Goal: Information Seeking & Learning: Learn about a topic

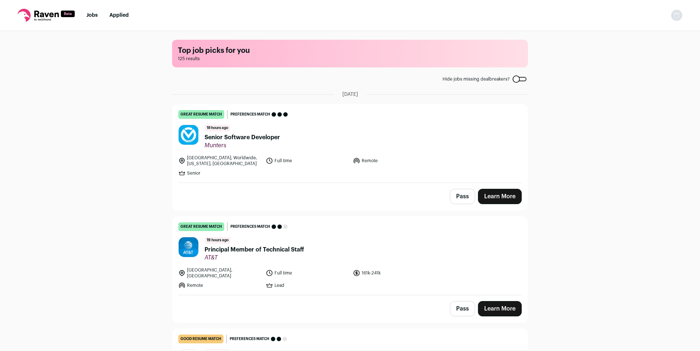
click at [553, 123] on div "Top job picks for you 125 results Hide jobs missing dealbreakers? August 19th, …" at bounding box center [350, 190] width 700 height 319
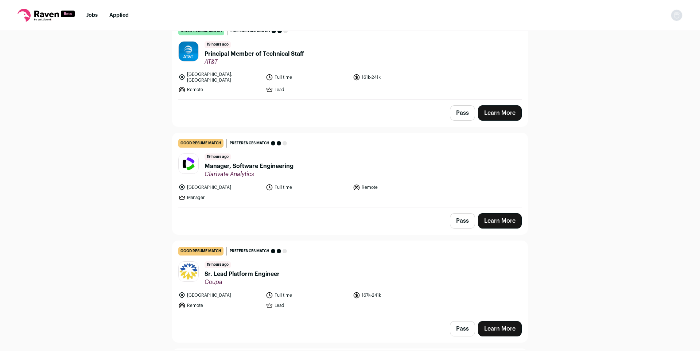
scroll to position [186, 0]
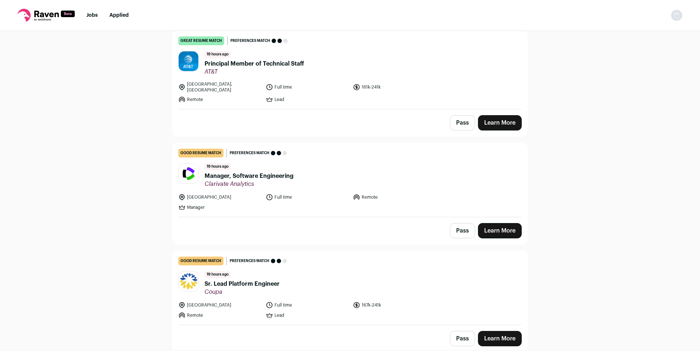
click at [299, 62] on span "Principal Member of Technical Staff" at bounding box center [254, 63] width 100 height 9
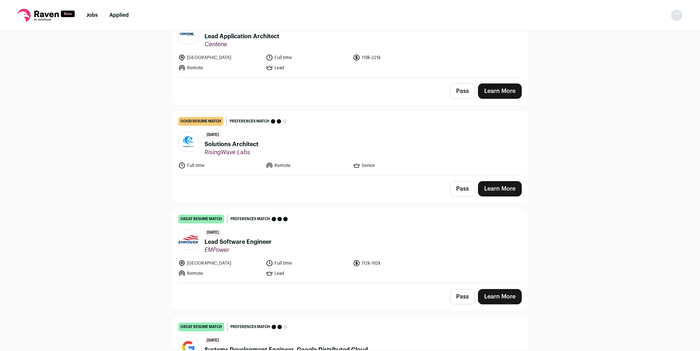
scroll to position [112, 0]
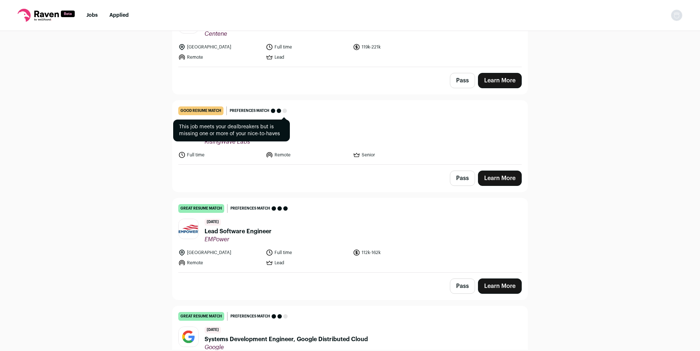
click at [236, 107] on span "Preferences match" at bounding box center [250, 110] width 40 height 7
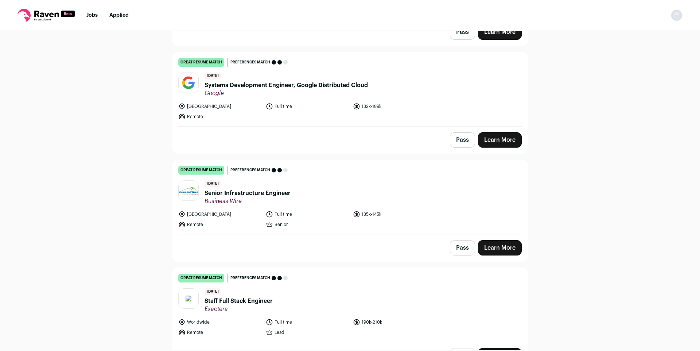
scroll to position [372, 0]
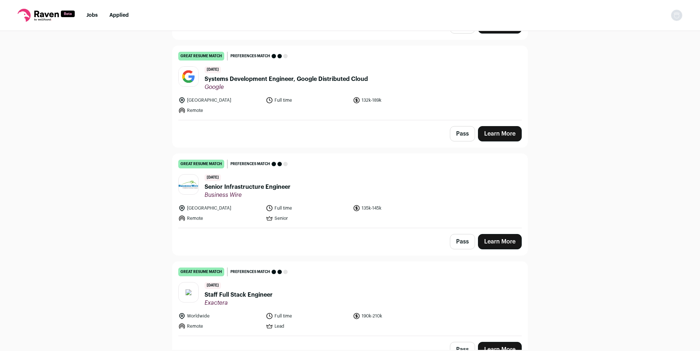
click at [308, 70] on div "[DATE] Systems Development Engineer, Google Distributed Cloud Google" at bounding box center [285, 78] width 163 height 24
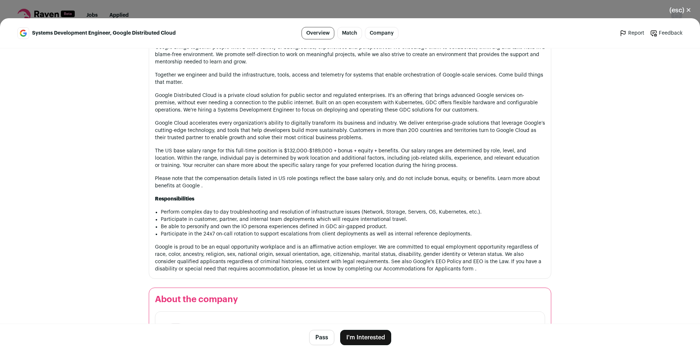
scroll to position [669, 0]
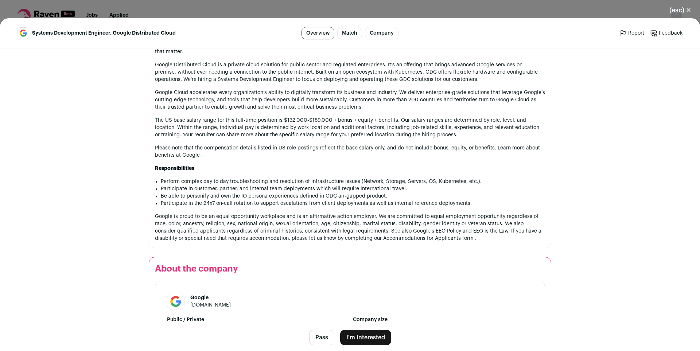
click at [685, 15] on button "(esc) ✕" at bounding box center [679, 10] width 39 height 16
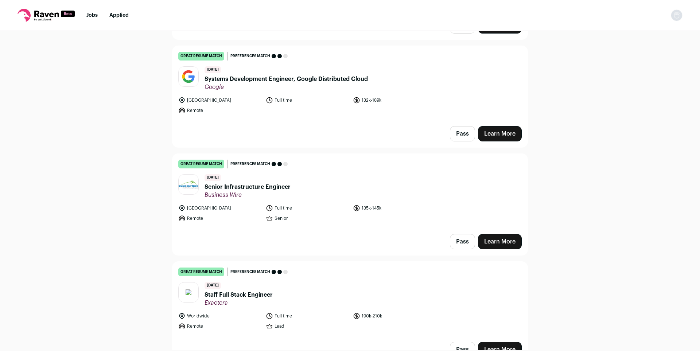
click at [544, 180] on div "Top job picks for you 131 results Hide jobs missing dealbreakers? [DATE] good r…" at bounding box center [350, 190] width 700 height 319
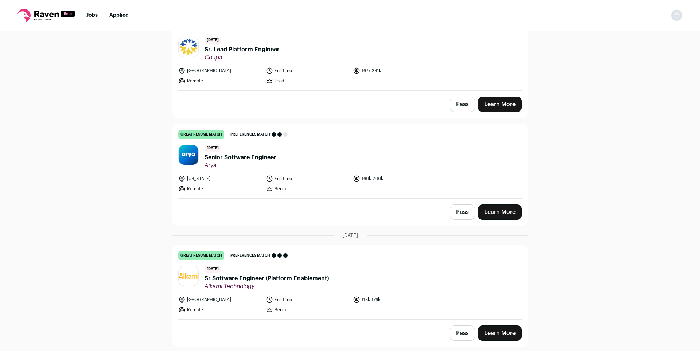
scroll to position [1747, 0]
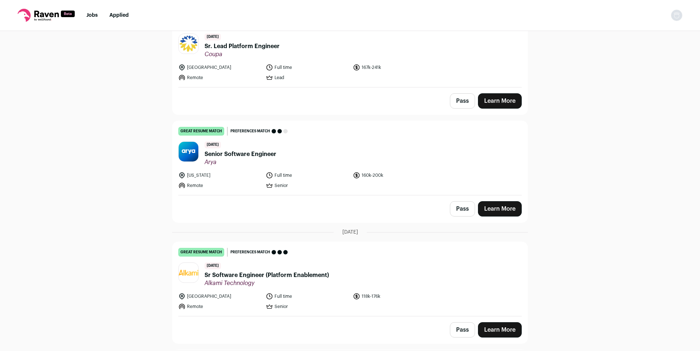
click at [240, 159] on span "Arya" at bounding box center [240, 162] width 72 height 7
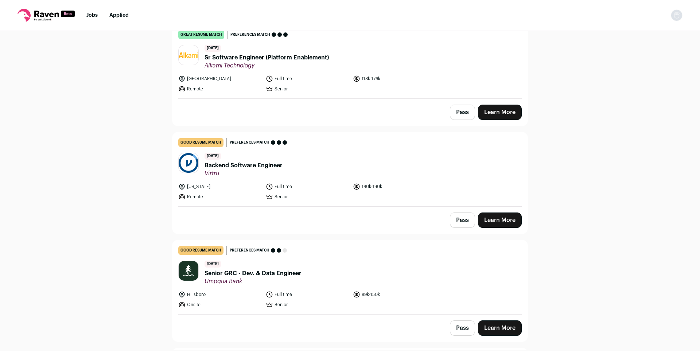
scroll to position [1970, 0]
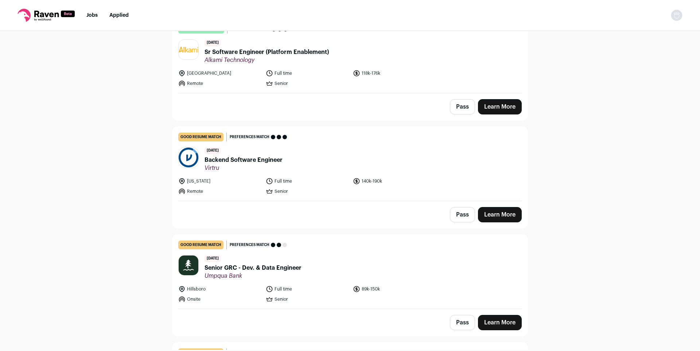
click at [241, 164] on span "Virtru" at bounding box center [243, 167] width 78 height 7
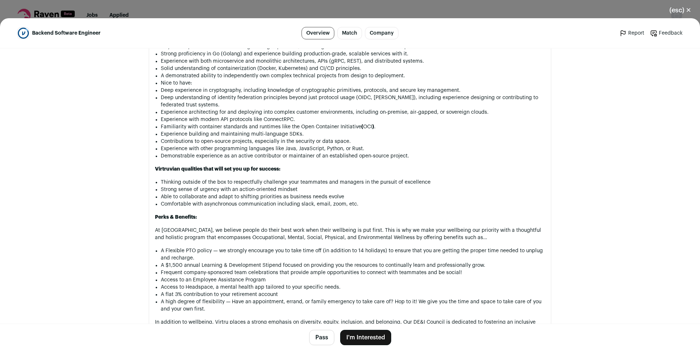
scroll to position [706, 0]
